Goal: Navigation & Orientation: Find specific page/section

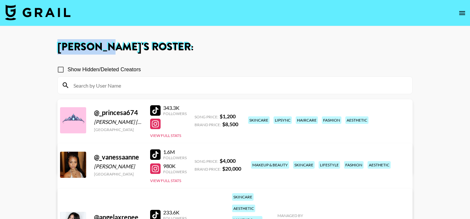
drag, startPoint x: 58, startPoint y: 47, endPoint x: 106, endPoint y: 49, distance: 48.0
click at [106, 49] on h1 "[PERSON_NAME] 's Roster:" at bounding box center [234, 47] width 355 height 10
click at [105, 45] on h1 "[PERSON_NAME] 's Roster:" at bounding box center [234, 47] width 355 height 10
drag, startPoint x: 57, startPoint y: 46, endPoint x: 105, endPoint y: 41, distance: 48.2
click at [105, 42] on h1 "[PERSON_NAME] 's Roster:" at bounding box center [234, 47] width 355 height 10
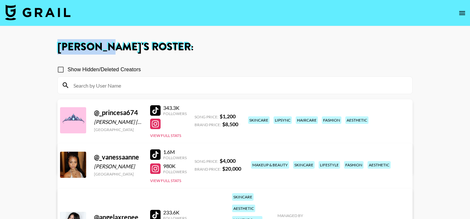
click at [105, 42] on h1 "[PERSON_NAME] 's Roster:" at bounding box center [234, 47] width 355 height 10
